Goal: Information Seeking & Learning: Learn about a topic

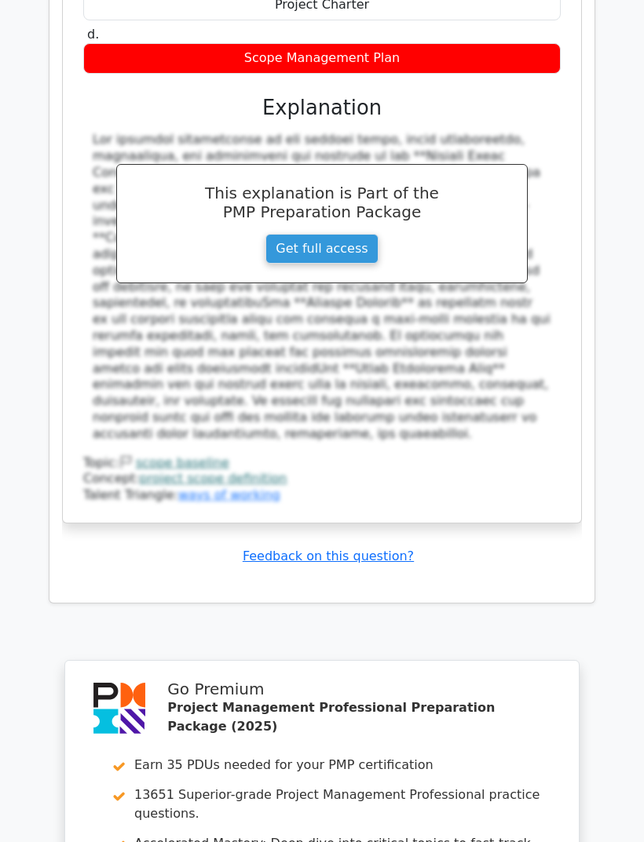
scroll to position [2471, 0]
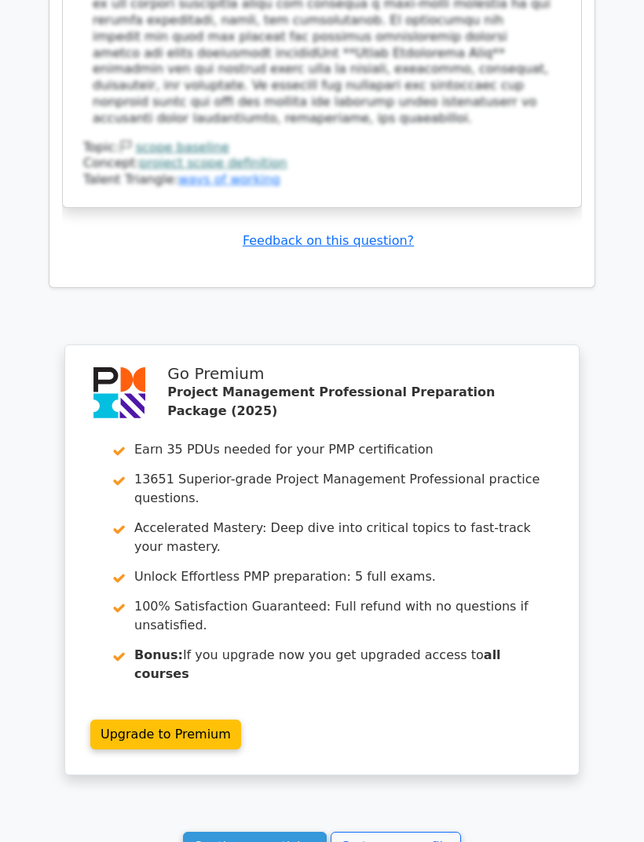
click at [425, 832] on link "Go to your profile" at bounding box center [396, 847] width 130 height 30
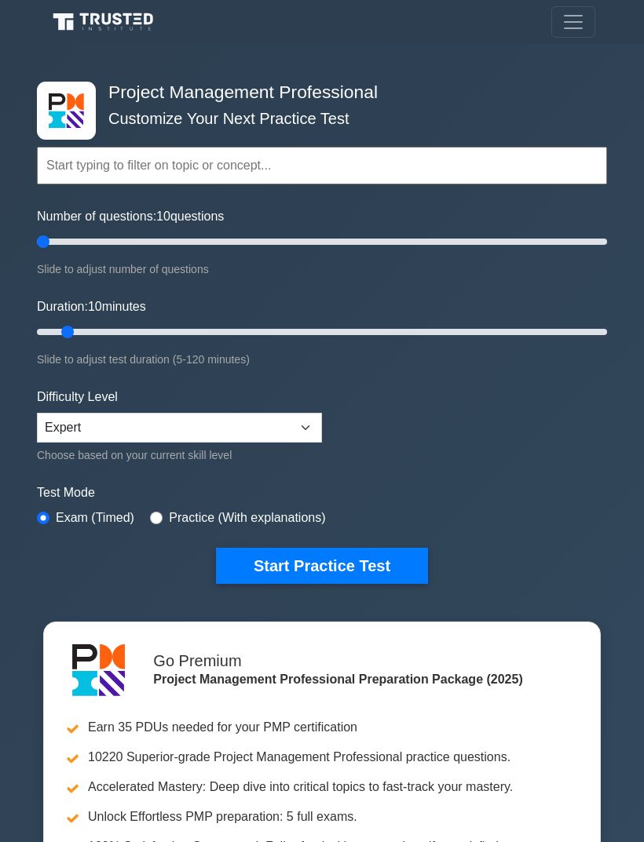
type input "5"
click at [372, 560] on button "Start Practice Test" at bounding box center [322, 566] width 212 height 36
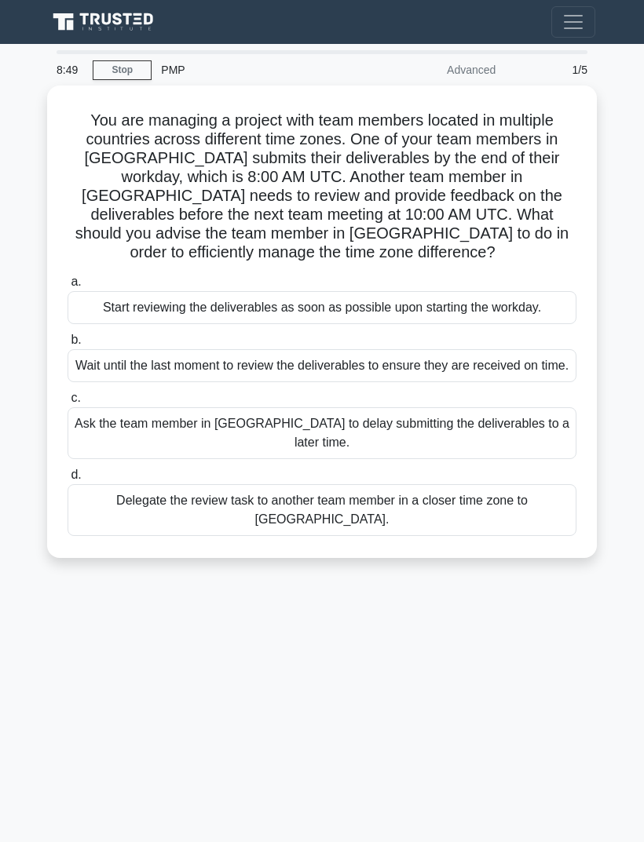
click at [555, 196] on h5 "You are managing a project with team members located in multiple countries acro…" at bounding box center [322, 187] width 512 height 152
click at [620, 196] on main "8:04 Stop PMP Advanced 1/5 You are managing a project with team members located…" at bounding box center [322, 443] width 644 height 799
click at [494, 536] on div "Delegate the review task to another team member in a closer time zone to Austra…" at bounding box center [322, 510] width 509 height 52
click at [68, 481] on input "d. Delegate the review task to another team member in a closer time zone to Aus…" at bounding box center [68, 475] width 0 height 10
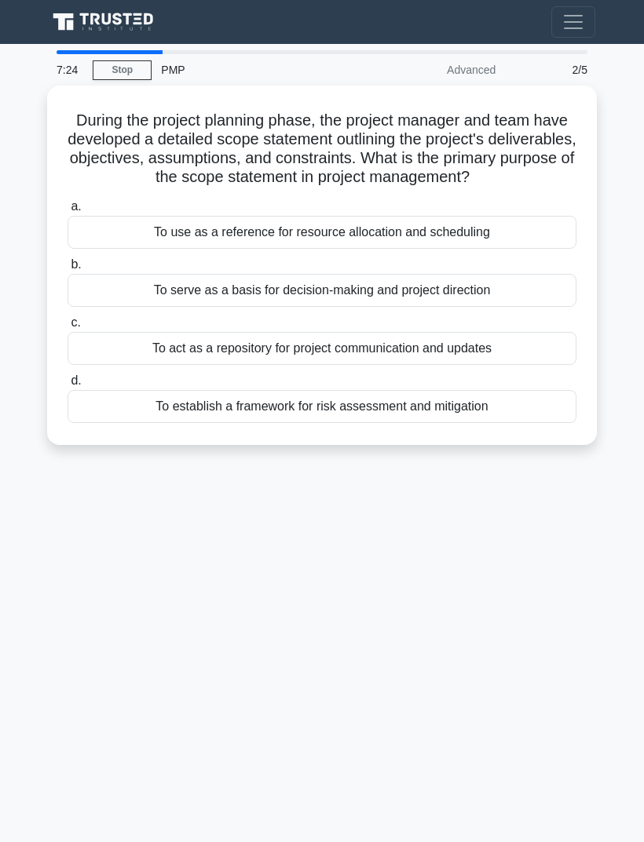
click at [527, 303] on div "To serve as a basis for decision-making and project direction" at bounding box center [322, 290] width 509 height 33
click at [68, 270] on input "b. To serve as a basis for decision-making and project direction" at bounding box center [68, 265] width 0 height 10
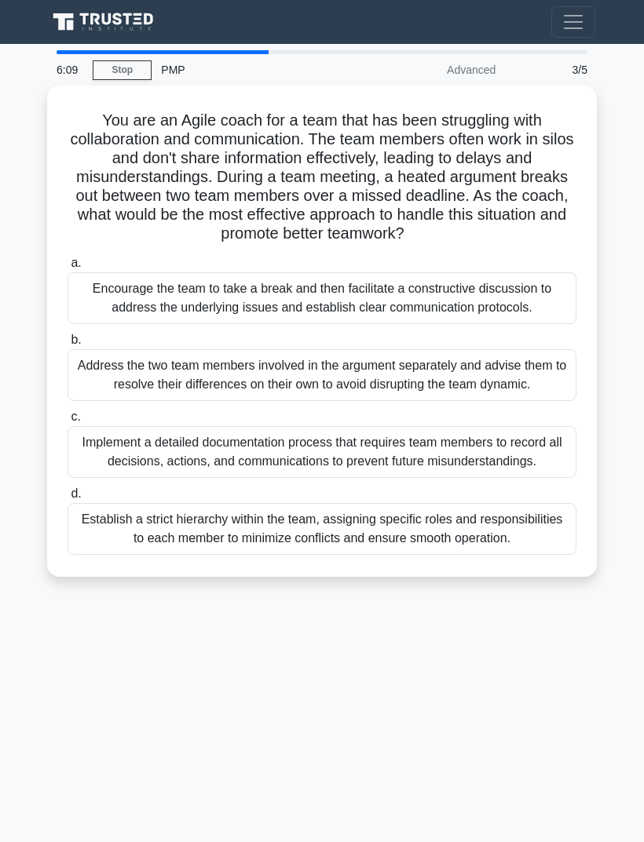
click at [520, 716] on div "6:09 Stop PMP Advanced 3/5 You are an Agile coach for a team that has been stru…" at bounding box center [321, 442] width 565 height 785
click at [519, 716] on div "6:08 Stop PMP Advanced 3/5 You are an Agile coach for a team that has been stru…" at bounding box center [321, 442] width 565 height 785
click at [498, 324] on div "Encourage the team to take a break and then facilitate a constructive discussio…" at bounding box center [322, 298] width 509 height 52
click at [68, 269] on input "a. Encourage the team to take a break and then facilitate a constructive discus…" at bounding box center [68, 263] width 0 height 10
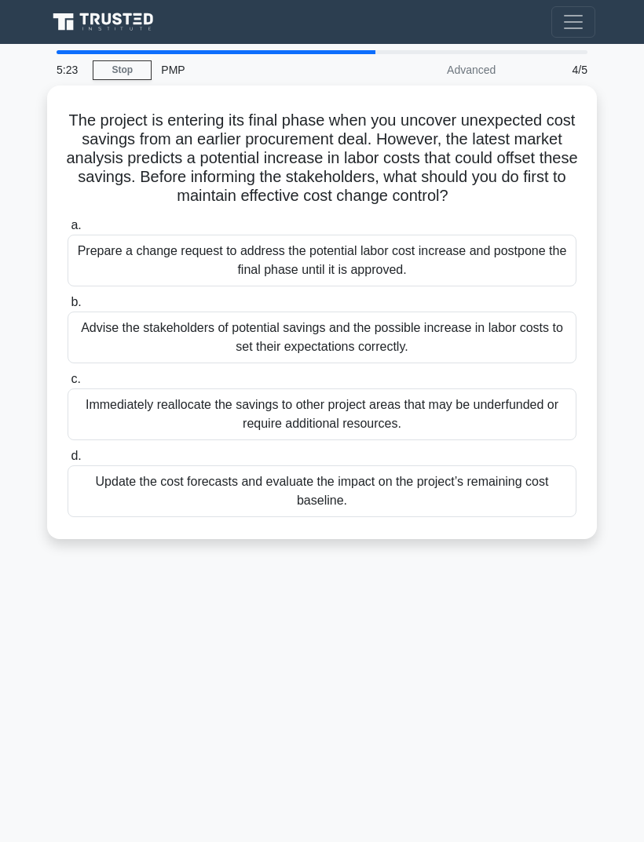
click at [353, 111] on h5 "The project is entering its final phase when you uncover unexpected cost saving…" at bounding box center [322, 159] width 512 height 96
click at [528, 758] on div "4:32 Stop PMP Advanced 4/5 The project is entering its final phase when you unc…" at bounding box center [321, 442] width 565 height 785
click at [515, 359] on div "Advise the stakeholders of potential savings and the possible increase in labor…" at bounding box center [322, 338] width 509 height 52
click at [68, 308] on input "b. Advise the stakeholders of potential savings and the possible increase in la…" at bounding box center [68, 303] width 0 height 10
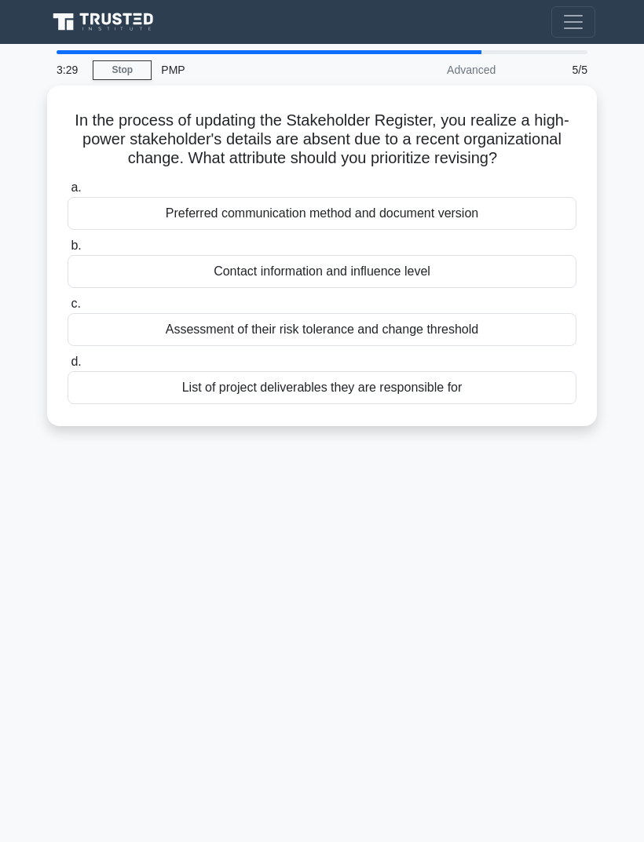
click at [514, 551] on div "3:29 Stop PMP Advanced 5/5 In the process of updating the Stakeholder Register,…" at bounding box center [321, 442] width 565 height 785
click at [492, 288] on div "Contact information and influence level" at bounding box center [322, 271] width 509 height 33
click at [68, 251] on input "b. Contact information and influence level" at bounding box center [68, 246] width 0 height 10
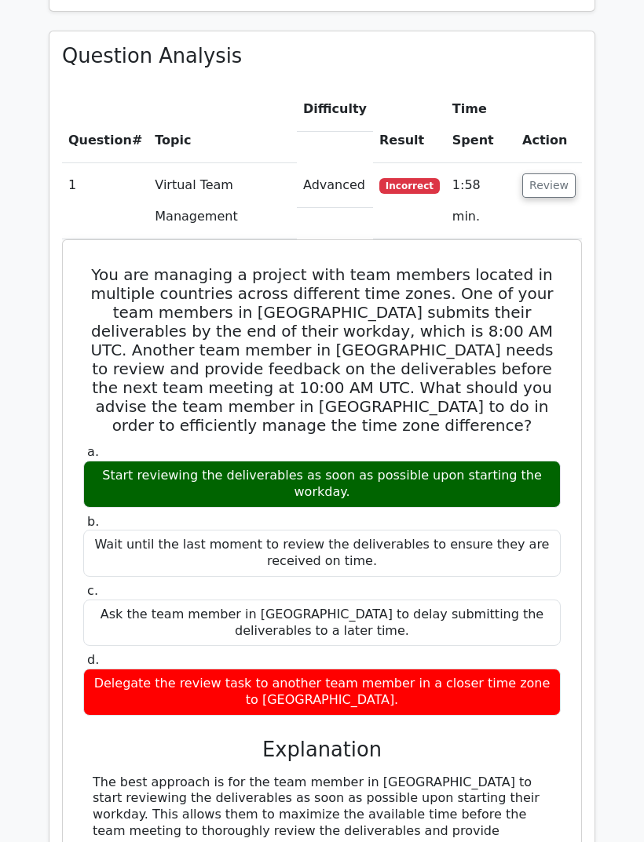
scroll to position [1146, 0]
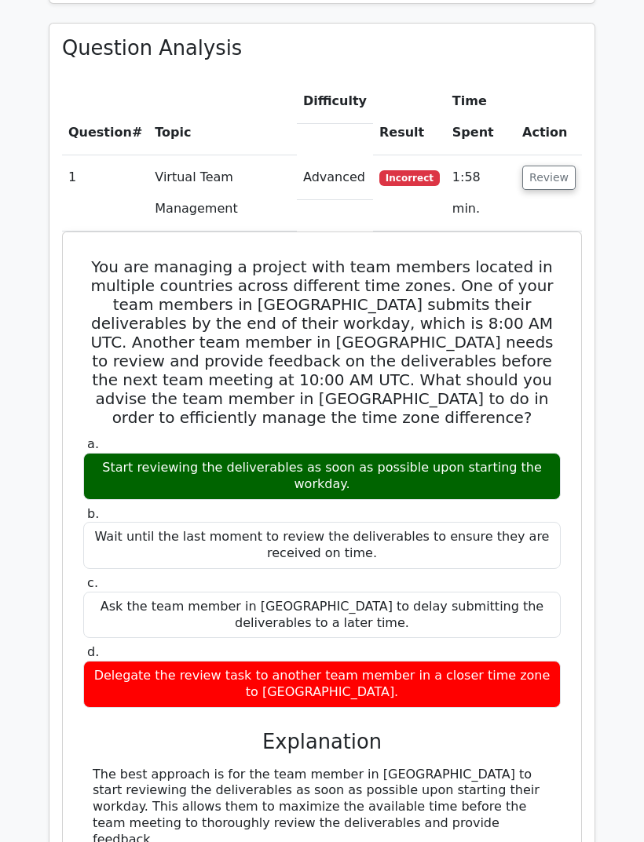
click at [550, 166] on button "Review" at bounding box center [548, 178] width 53 height 24
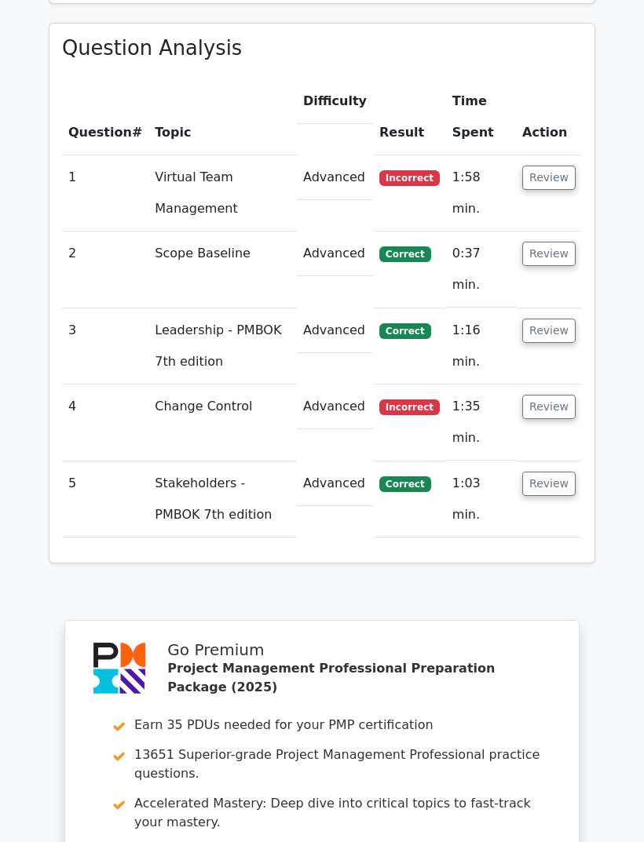
click at [557, 242] on button "Review" at bounding box center [548, 254] width 53 height 24
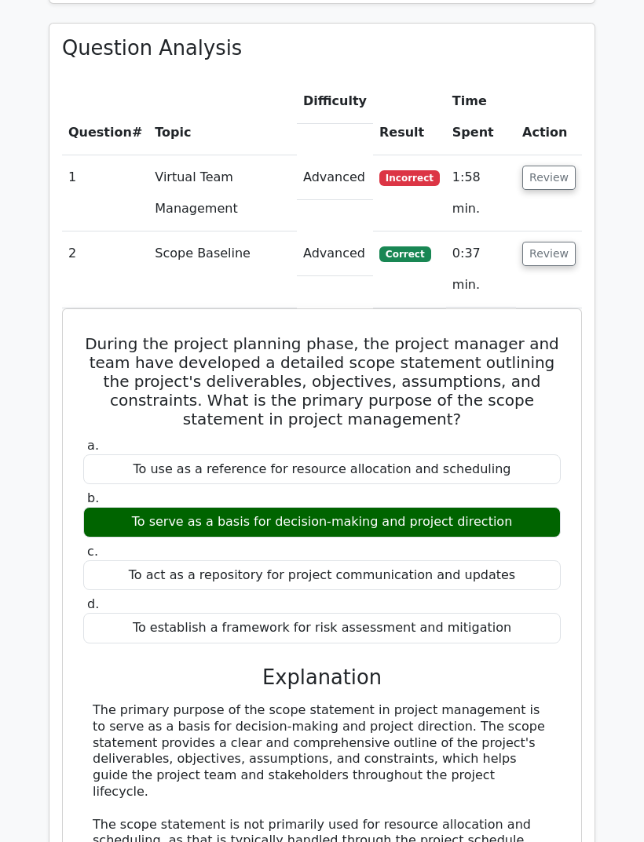
click at [567, 242] on button "Review" at bounding box center [548, 254] width 53 height 24
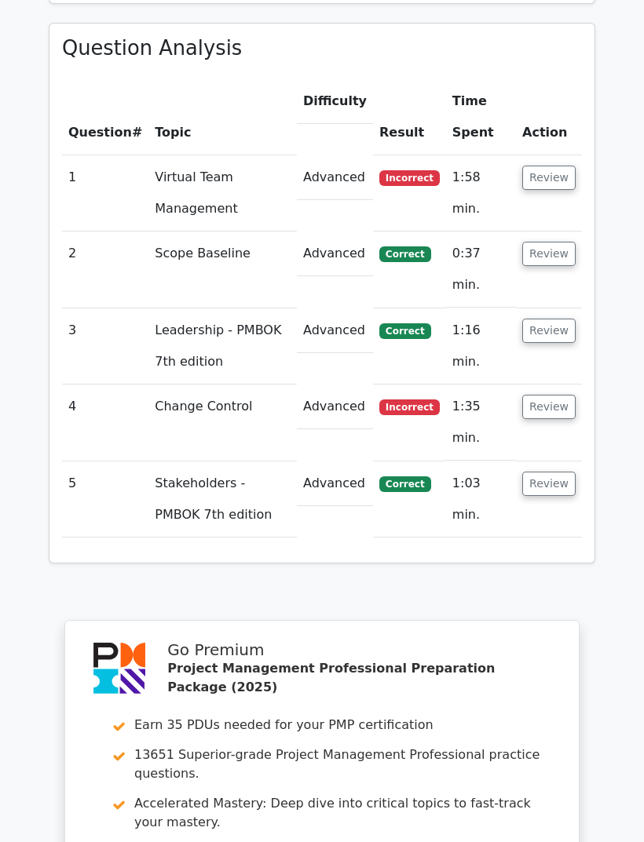
click at [547, 319] on button "Review" at bounding box center [548, 331] width 53 height 24
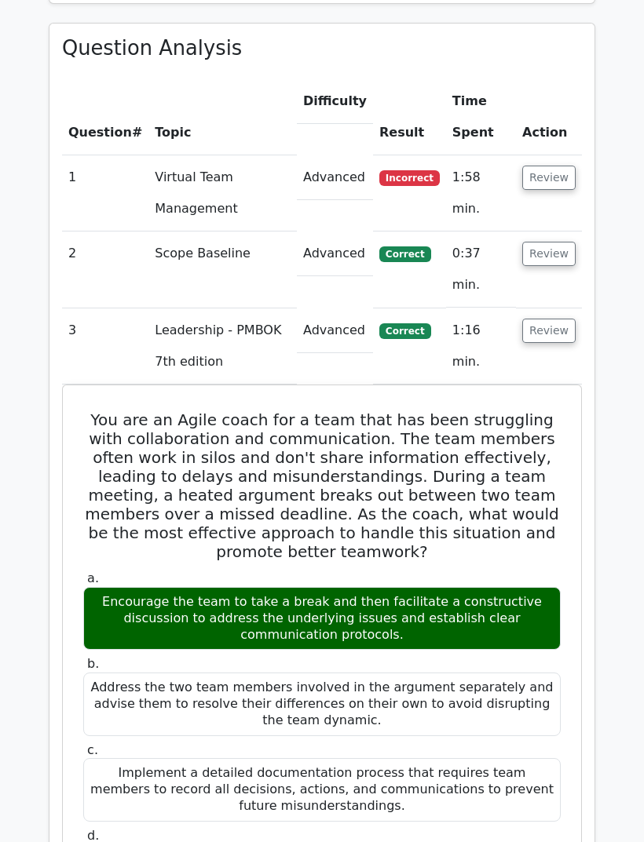
click at [562, 319] on button "Review" at bounding box center [548, 331] width 53 height 24
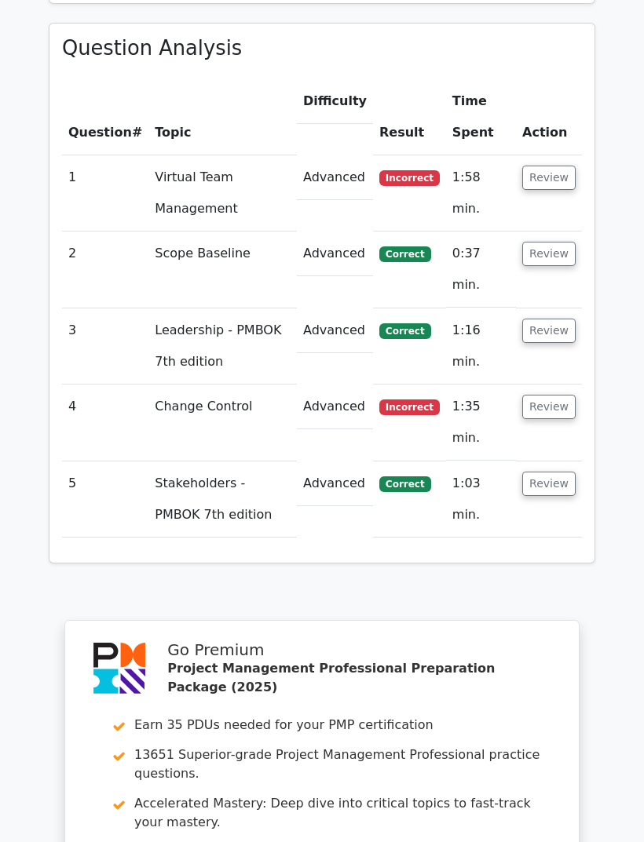
click at [546, 395] on button "Review" at bounding box center [548, 407] width 53 height 24
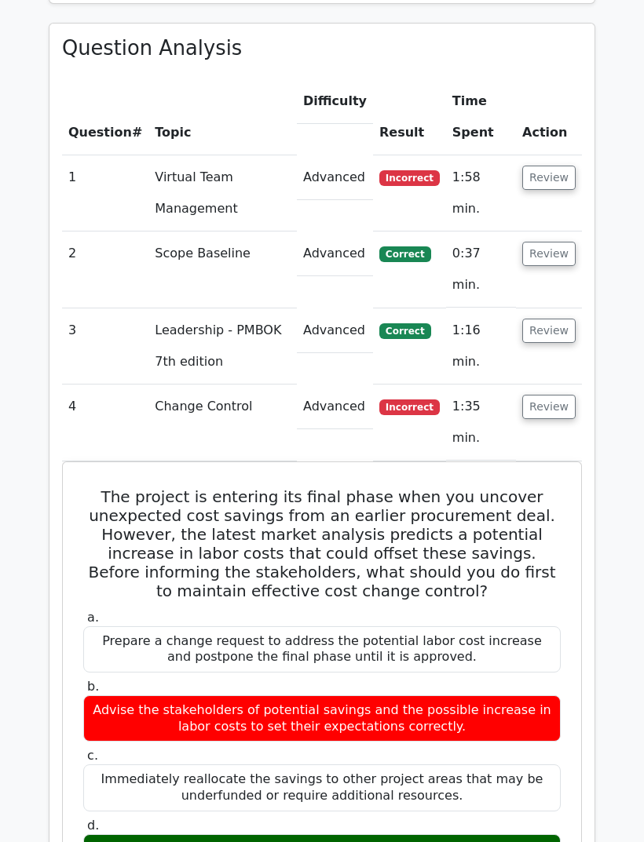
click at [553, 395] on button "Review" at bounding box center [548, 407] width 53 height 24
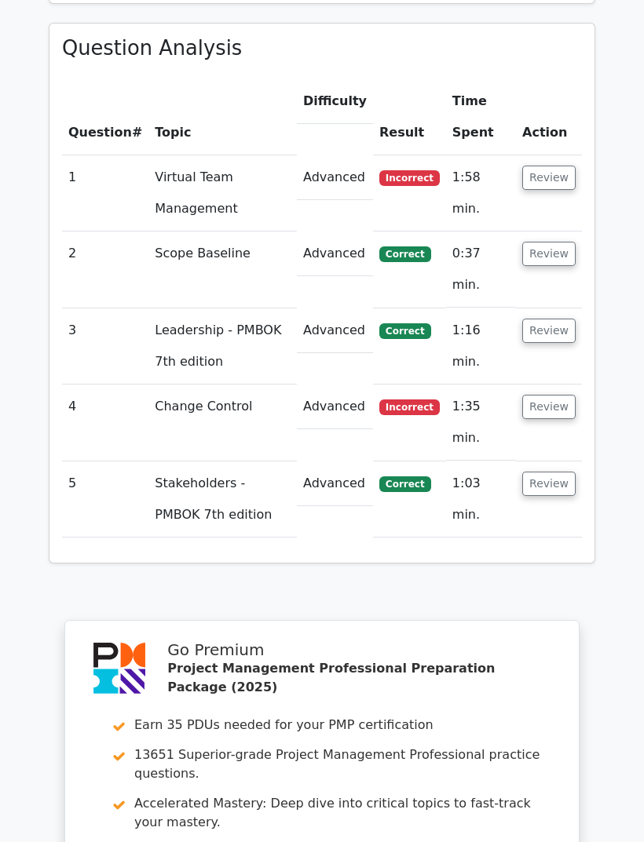
click at [552, 472] on button "Review" at bounding box center [548, 484] width 53 height 24
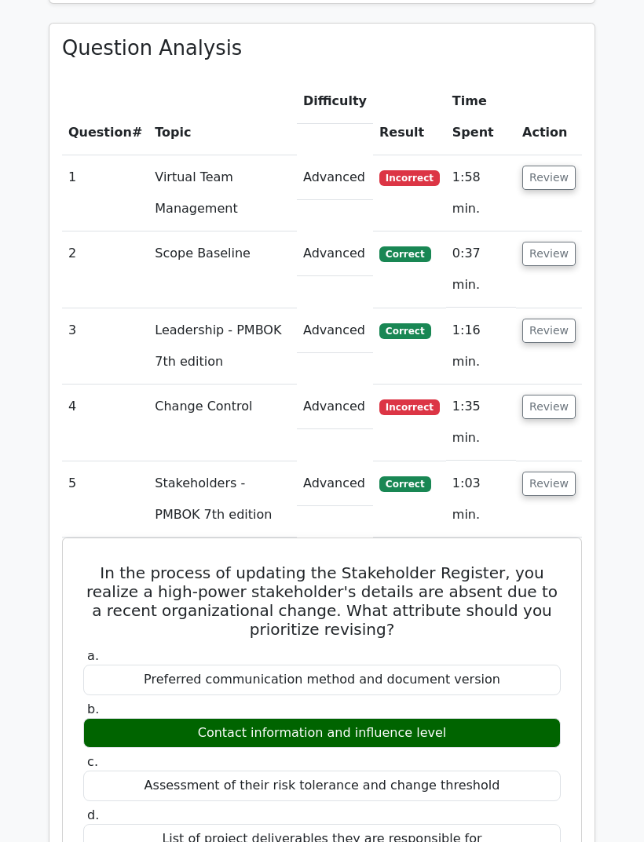
click at [554, 472] on button "Review" at bounding box center [548, 484] width 53 height 24
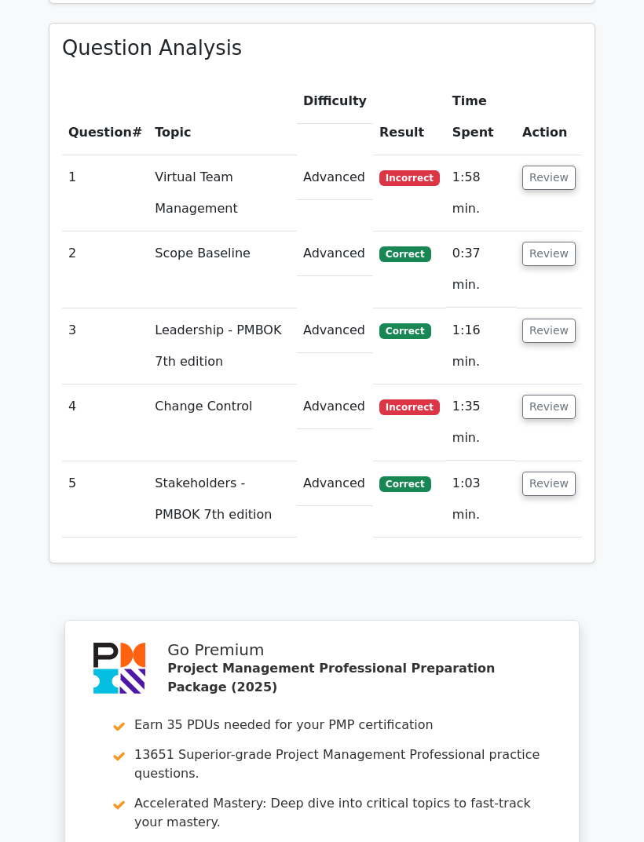
click at [562, 395] on button "Review" at bounding box center [548, 407] width 53 height 24
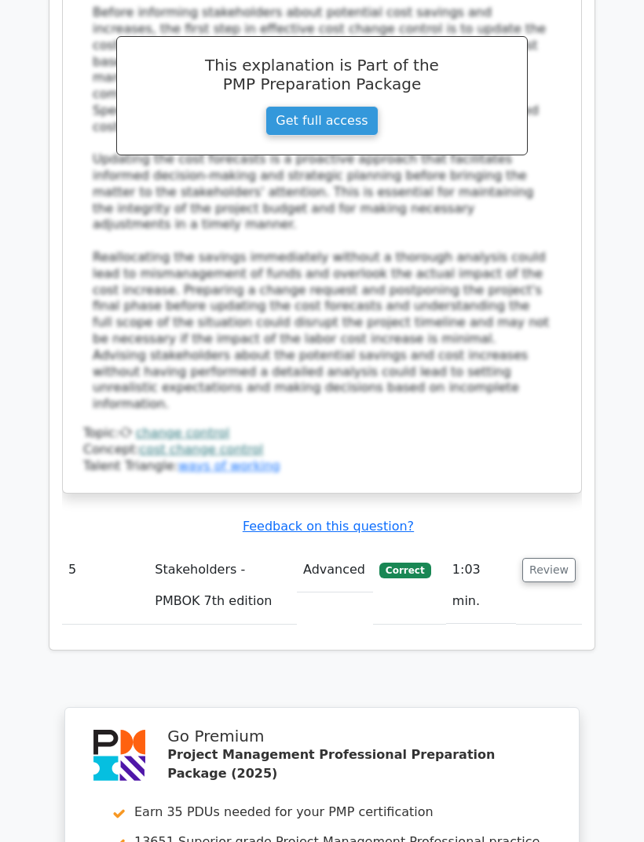
scroll to position [2370, 0]
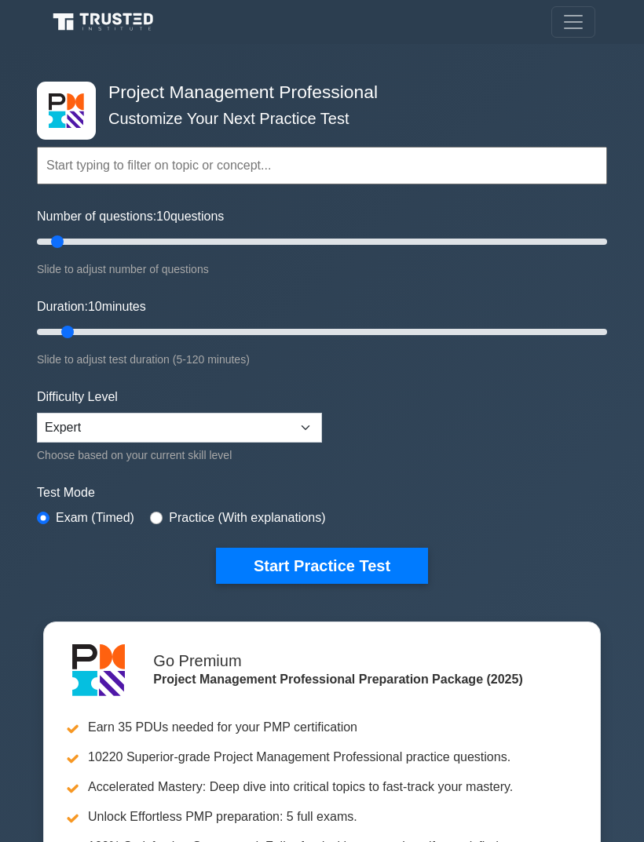
click at [588, 25] on button "Toggle navigation" at bounding box center [573, 21] width 44 height 31
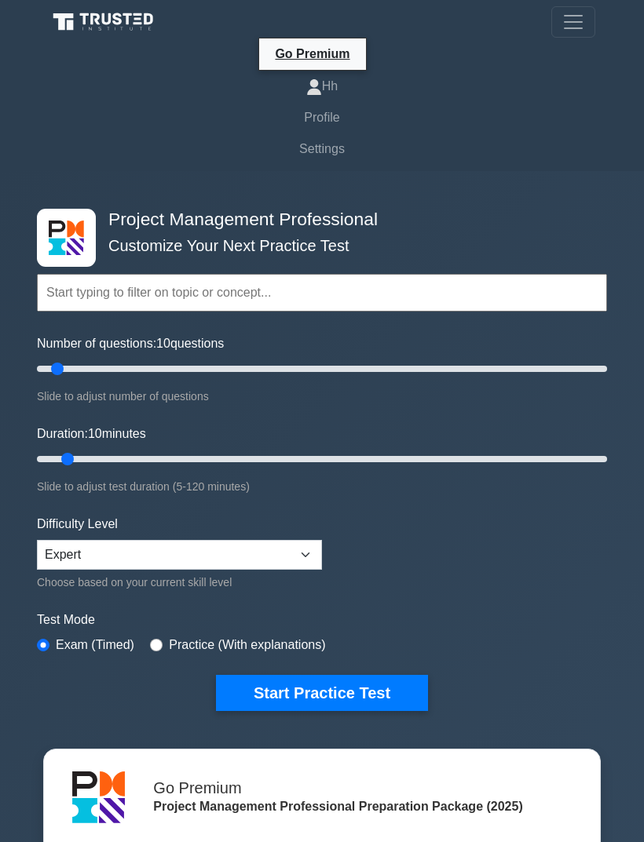
click at [338, 119] on link "Profile" at bounding box center [322, 117] width 546 height 31
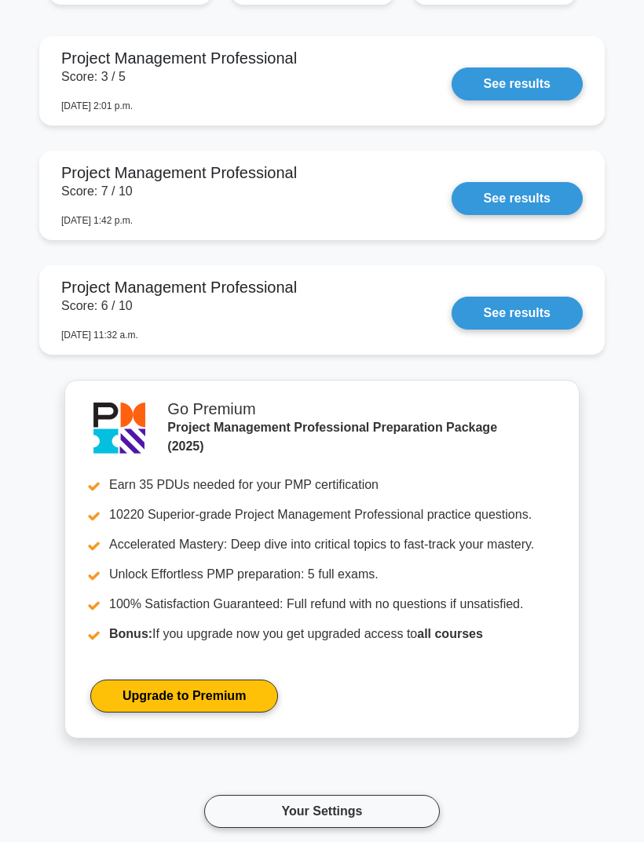
scroll to position [1479, 0]
